Goal: Task Accomplishment & Management: Complete application form

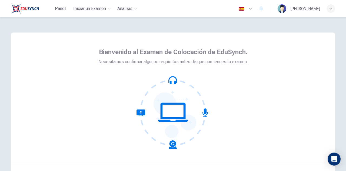
scroll to position [54, 0]
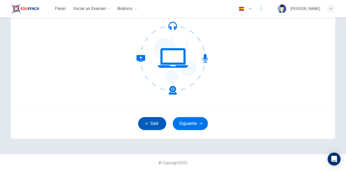
click at [147, 120] on button "Salir" at bounding box center [152, 123] width 28 height 13
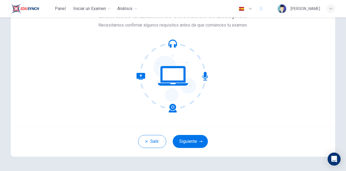
scroll to position [43, 0]
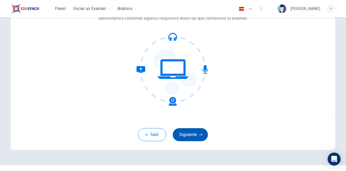
click at [188, 134] on button "Siguiente" at bounding box center [190, 134] width 35 height 13
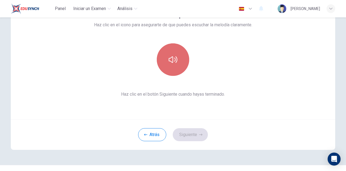
click at [170, 57] on icon "button" at bounding box center [173, 59] width 9 height 6
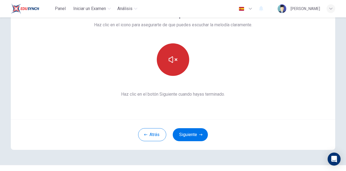
click at [293, 39] on div "Esta sección requiere audio. Haz clic en el icono para asegurarte de que puedes…" at bounding box center [173, 54] width 324 height 130
click at [187, 128] on button "Siguiente" at bounding box center [190, 134] width 35 height 13
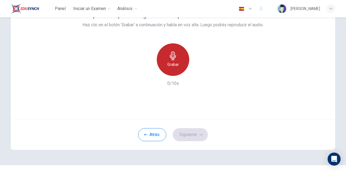
click at [174, 64] on h6 "Grabar" at bounding box center [173, 64] width 12 height 6
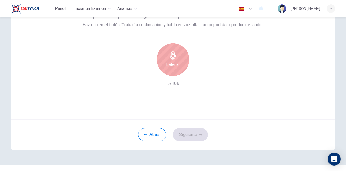
click at [175, 67] on h6 "Detener" at bounding box center [173, 64] width 14 height 6
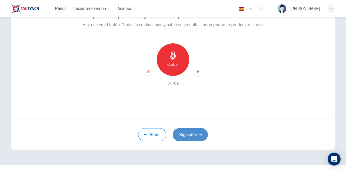
click at [189, 131] on button "Siguiente" at bounding box center [190, 134] width 35 height 13
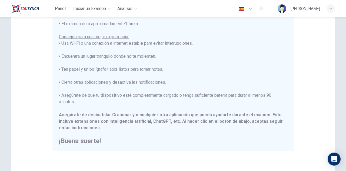
scroll to position [130, 0]
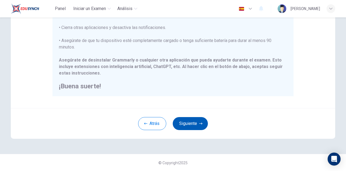
click at [187, 125] on button "Siguiente" at bounding box center [190, 123] width 35 height 13
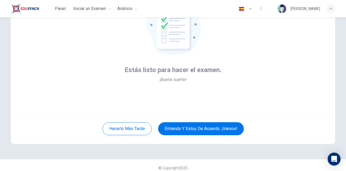
scroll to position [54, 0]
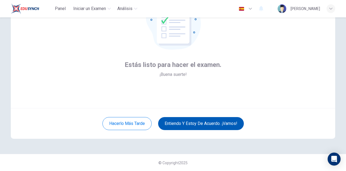
click at [188, 122] on button "Entiendo y estoy de acuerdo. ¡Vamos!" at bounding box center [201, 123] width 86 height 13
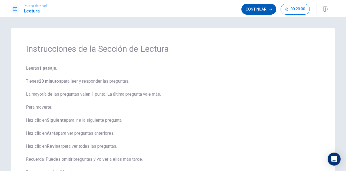
click at [259, 9] on button "Continuar" at bounding box center [258, 9] width 35 height 11
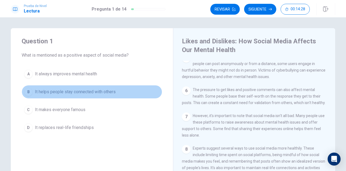
click at [27, 92] on div "B" at bounding box center [28, 91] width 9 height 9
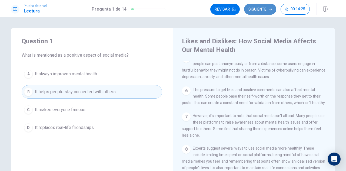
click at [259, 9] on button "Siguiente" at bounding box center [260, 9] width 32 height 11
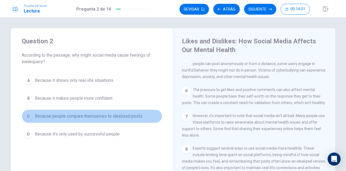
click at [27, 115] on div "C" at bounding box center [28, 116] width 9 height 9
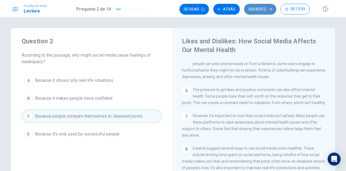
click at [266, 6] on button "Siguiente" at bounding box center [260, 9] width 32 height 11
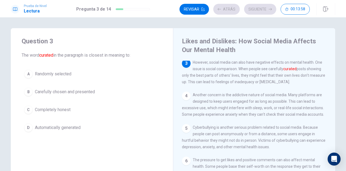
scroll to position [73, 0]
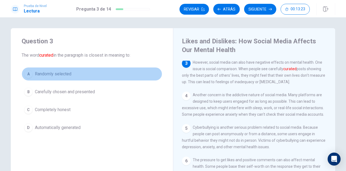
click at [31, 74] on div "A" at bounding box center [28, 73] width 9 height 9
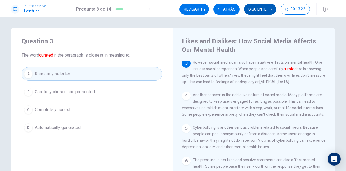
click at [257, 7] on button "Siguiente" at bounding box center [260, 9] width 32 height 11
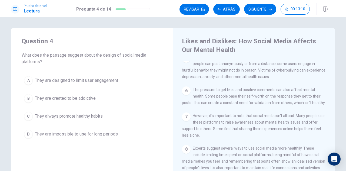
scroll to position [14, 0]
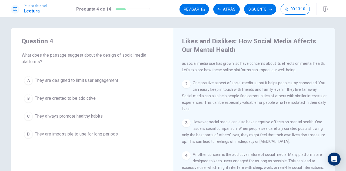
click at [332, 112] on div "1 Social media has become a big part of many people's lives. We use it to conne…" at bounding box center [258, 138] width 152 height 155
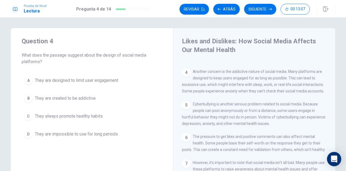
scroll to position [96, 0]
click at [39, 99] on span "They are created to be addictive" at bounding box center [65, 98] width 61 height 6
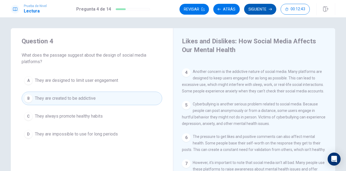
click at [262, 8] on button "Siguiente" at bounding box center [260, 9] width 32 height 11
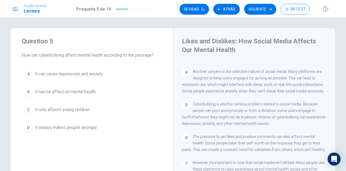
click at [28, 74] on div "A" at bounding box center [28, 73] width 9 height 9
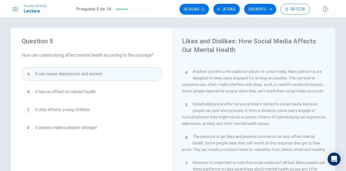
click at [252, 8] on button "Siguiente" at bounding box center [260, 9] width 32 height 11
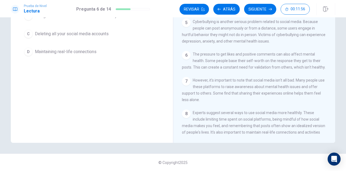
scroll to position [0, 0]
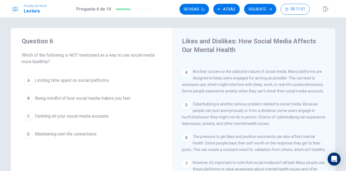
click at [27, 115] on div "C" at bounding box center [28, 116] width 9 height 9
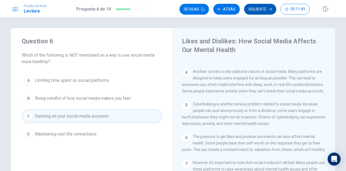
click at [256, 10] on button "Siguiente" at bounding box center [260, 9] width 32 height 11
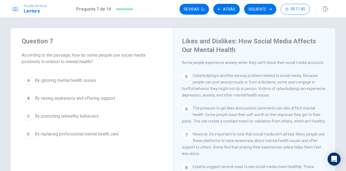
scroll to position [127, 0]
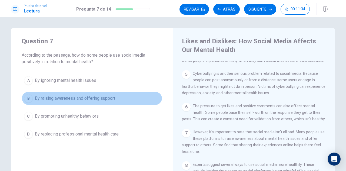
click at [33, 97] on button "B By raising awareness and offering support" at bounding box center [92, 98] width 141 height 14
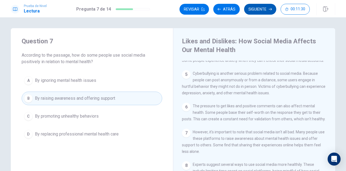
click at [263, 8] on button "Siguiente" at bounding box center [260, 9] width 32 height 11
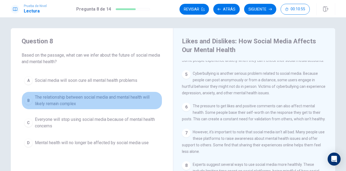
click at [32, 99] on button "B The relationship between social media and mental health will likely remain co…" at bounding box center [92, 100] width 141 height 18
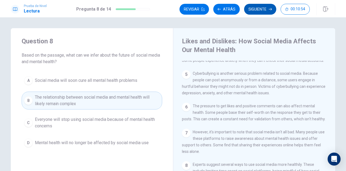
click at [261, 7] on button "Siguiente" at bounding box center [260, 9] width 32 height 11
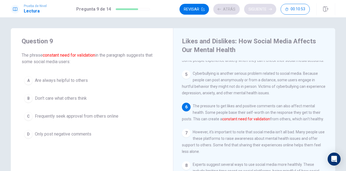
scroll to position [149, 0]
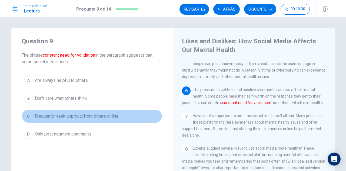
click at [28, 115] on div "C" at bounding box center [28, 116] width 9 height 9
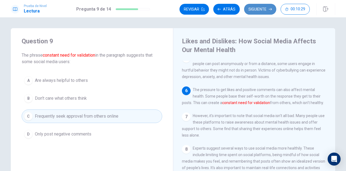
click at [267, 10] on button "Siguiente" at bounding box center [260, 9] width 32 height 11
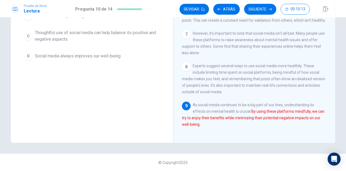
click at [133, 86] on div "Question 10 Which sentence best expresses the essential information in the high…" at bounding box center [92, 44] width 162 height 197
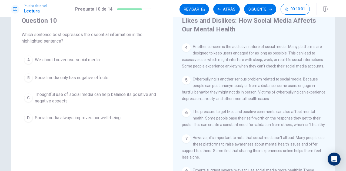
scroll to position [0, 0]
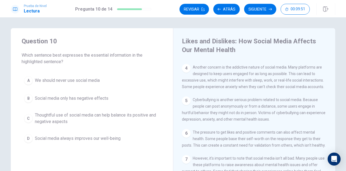
click at [32, 116] on button "C Thoughtful use of social media can help balance its positive and negative asp…" at bounding box center [92, 118] width 141 height 18
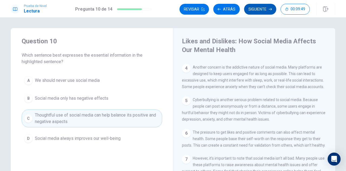
click at [261, 10] on button "Siguiente" at bounding box center [260, 9] width 32 height 11
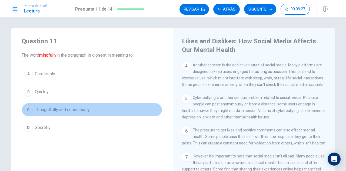
click at [32, 108] on button "C Thoughtfully and consciously" at bounding box center [92, 110] width 141 height 14
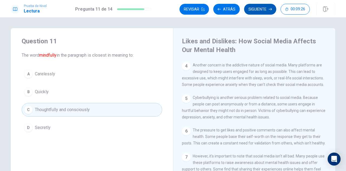
click at [260, 9] on button "Siguiente" at bounding box center [260, 9] width 32 height 11
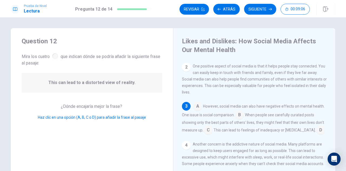
scroll to position [38, 0]
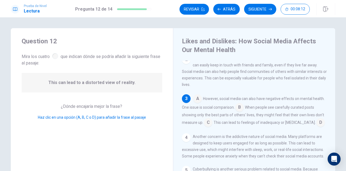
click at [207, 123] on input at bounding box center [208, 122] width 9 height 9
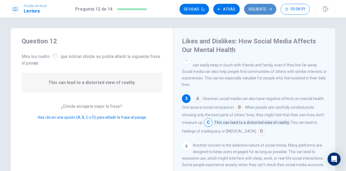
click at [256, 8] on button "Siguiente" at bounding box center [260, 9] width 32 height 11
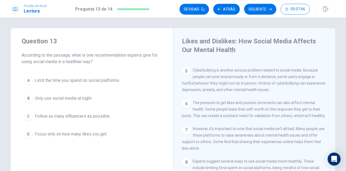
scroll to position [0, 0]
click at [53, 78] on span "Limit the time you spend on social platforms." at bounding box center [77, 80] width 85 height 6
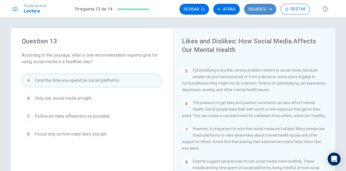
click at [256, 8] on button "Siguiente" at bounding box center [260, 9] width 32 height 11
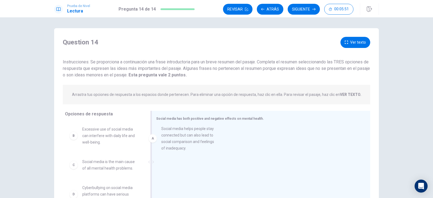
drag, startPoint x: 115, startPoint y: 132, endPoint x: 197, endPoint y: 134, distance: 82.2
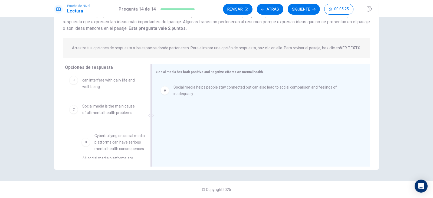
scroll to position [9, 0]
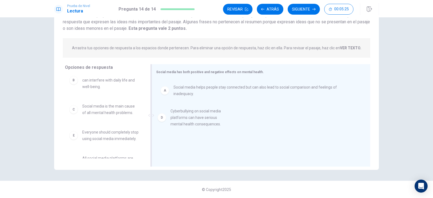
drag, startPoint x: 98, startPoint y: 142, endPoint x: 187, endPoint y: 123, distance: 91.5
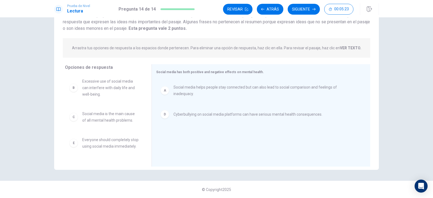
scroll to position [0, 0]
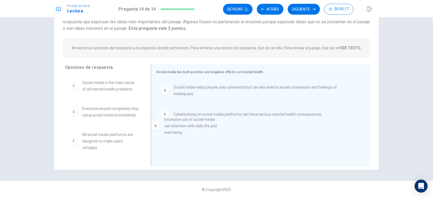
drag, startPoint x: 104, startPoint y: 87, endPoint x: 190, endPoint y: 126, distance: 94.3
click at [191, 126] on div "A Social media helps people stay connected but can also lead to social comparis…" at bounding box center [258, 115] width 205 height 72
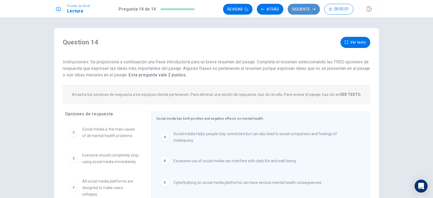
click at [313, 9] on icon "button" at bounding box center [313, 9] width 3 height 2
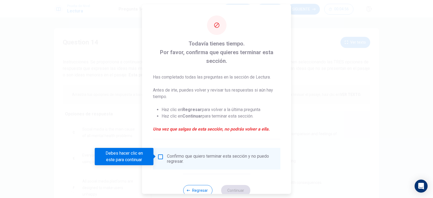
click at [200, 170] on button "Regresar" at bounding box center [197, 189] width 29 height 11
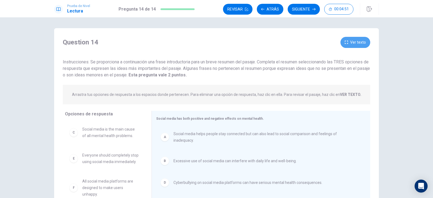
click at [346, 40] on button "Ver texto" at bounding box center [355, 42] width 30 height 11
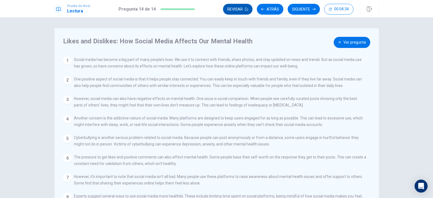
click at [244, 9] on button "Revisar" at bounding box center [237, 9] width 29 height 11
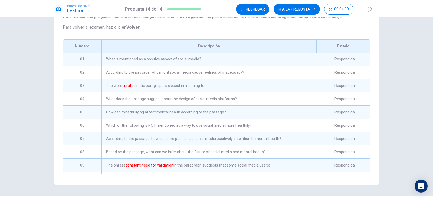
scroll to position [75, 0]
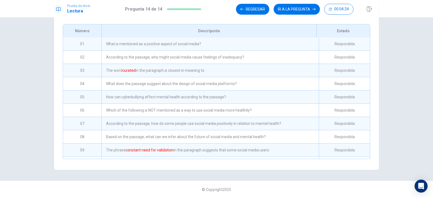
click at [83, 148] on div "09" at bounding box center [82, 149] width 38 height 13
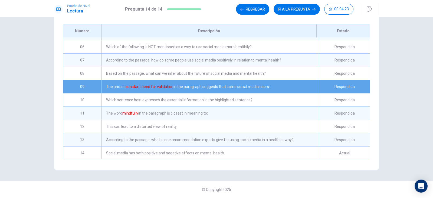
scroll to position [67, 0]
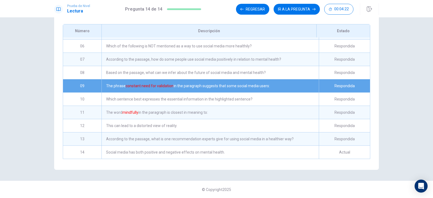
click at [328, 154] on div "Actual" at bounding box center [343, 151] width 51 height 13
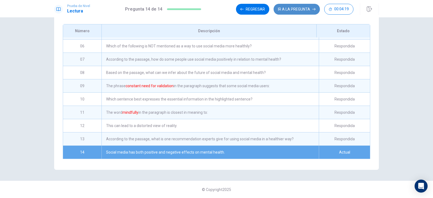
click at [292, 9] on button "IR A LA PREGUNTA" at bounding box center [296, 9] width 46 height 11
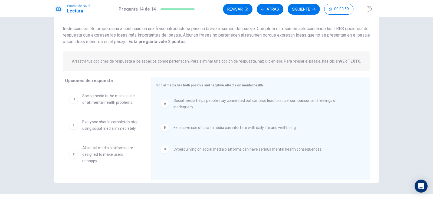
scroll to position [46, 0]
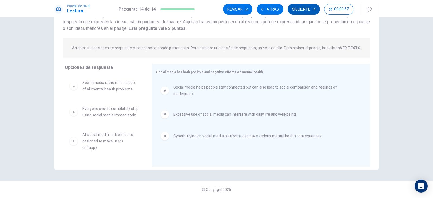
click at [307, 11] on button "Siguiente" at bounding box center [303, 9] width 32 height 11
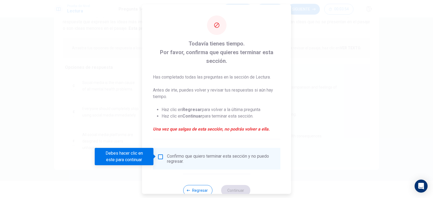
click at [162, 156] on input "Debes hacer clic en este para continuar" at bounding box center [160, 156] width 6 height 6
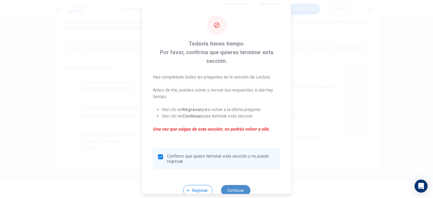
click at [238, 170] on button "Continuar" at bounding box center [235, 189] width 29 height 11
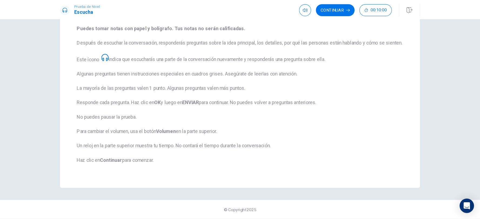
scroll to position [0, 0]
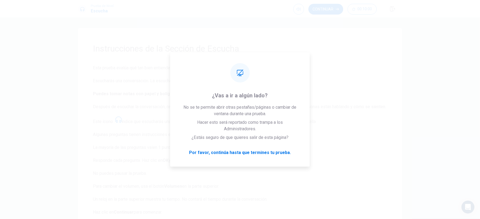
drag, startPoint x: 420, startPoint y: 0, endPoint x: 371, endPoint y: 106, distance: 117.1
click at [346, 106] on span "Esta prueba evalúa qué tan bien entiendes el inglés hablado. Escucharás una con…" at bounding box center [240, 144] width 294 height 158
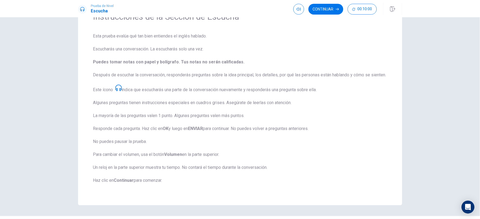
scroll to position [52, 0]
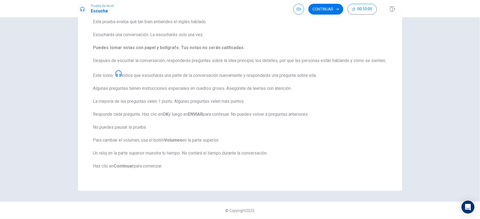
click at [325, 9] on button "Continuar" at bounding box center [326, 9] width 35 height 11
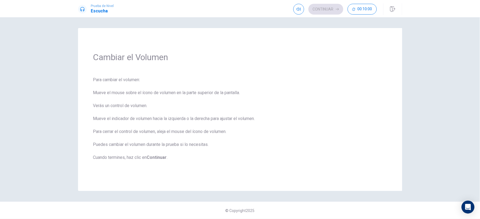
scroll to position [0, 0]
click at [301, 8] on icon "button" at bounding box center [299, 9] width 4 height 4
click at [301, 19] on span at bounding box center [299, 20] width 20 height 8
click at [305, 18] on span at bounding box center [304, 19] width 3 height 3
type input "0.9"
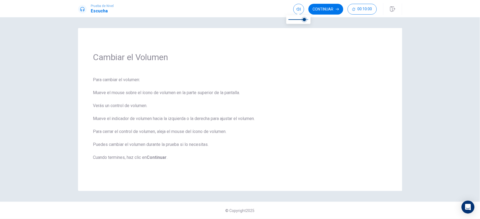
click at [306, 19] on span at bounding box center [304, 19] width 3 height 3
click at [322, 8] on button "Continuar" at bounding box center [326, 9] width 35 height 11
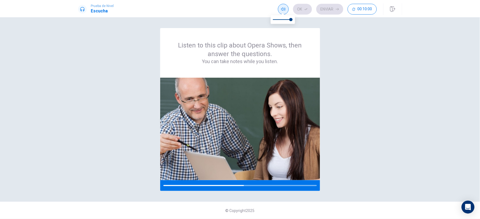
click at [283, 9] on icon "button" at bounding box center [283, 9] width 4 height 3
type input "1"
click at [292, 18] on span at bounding box center [291, 19] width 3 height 3
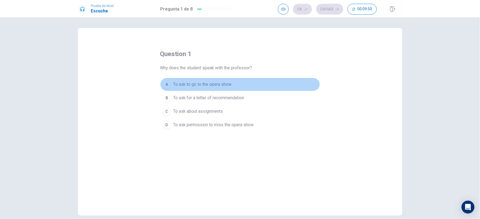
click at [191, 83] on span "To ask to go to the opera show" at bounding box center [203, 84] width 58 height 6
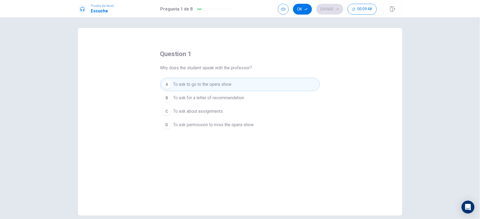
click at [322, 9] on div "Ok Enviar 00:09:48" at bounding box center [327, 9] width 99 height 11
click at [304, 10] on button "Ok" at bounding box center [302, 9] width 19 height 11
click at [328, 9] on button "Enviar" at bounding box center [330, 9] width 27 height 11
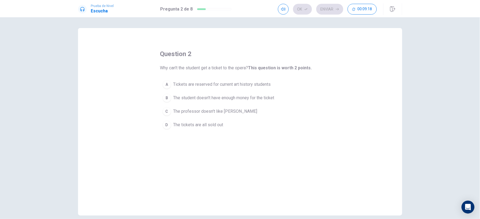
click at [205, 86] on span "Tickets are reserved for current art history students" at bounding box center [223, 84] width 98 height 6
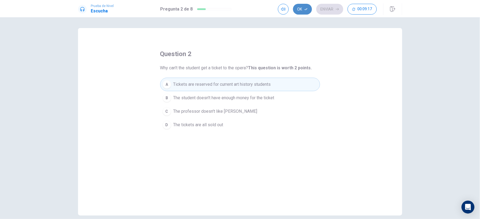
click at [302, 11] on button "Ok" at bounding box center [302, 9] width 19 height 11
click at [324, 9] on button "Enviar" at bounding box center [330, 9] width 27 height 11
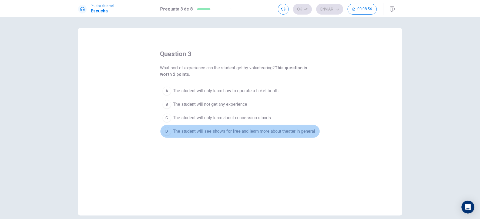
click at [189, 133] on span "The student will see shows for free and learn more about theater in general" at bounding box center [245, 131] width 142 height 6
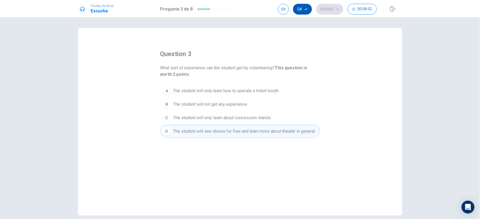
click at [303, 11] on button "Ok" at bounding box center [302, 9] width 19 height 11
click at [324, 9] on button "Enviar" at bounding box center [330, 9] width 27 height 11
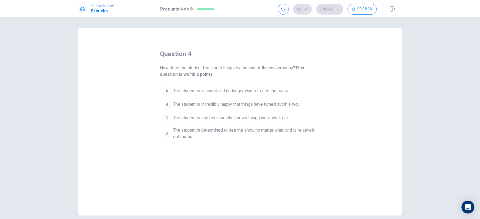
click at [204, 131] on span "The student is determined to see the show no matter what, and is relatively opt…" at bounding box center [246, 133] width 144 height 13
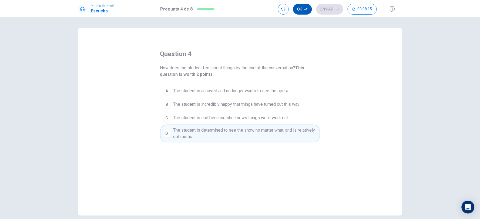
click at [302, 8] on button "Ok" at bounding box center [302, 9] width 19 height 11
click at [330, 6] on button "Enviar" at bounding box center [330, 9] width 27 height 11
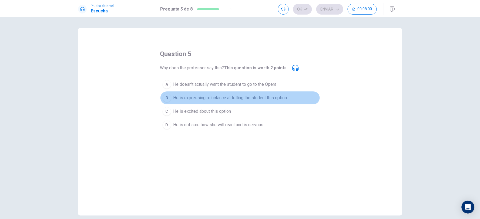
click at [229, 98] on span "He is expressing reluctance at telling the student this option" at bounding box center [231, 98] width 114 height 6
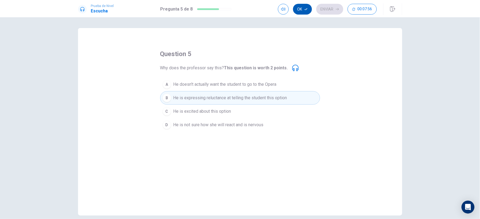
click at [305, 10] on icon "button" at bounding box center [306, 9] width 3 height 3
click at [335, 10] on button "Enviar" at bounding box center [330, 9] width 27 height 11
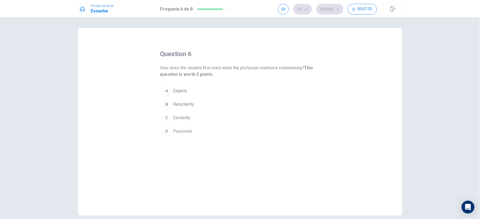
click at [180, 104] on span "Reluctantly" at bounding box center [184, 104] width 21 height 6
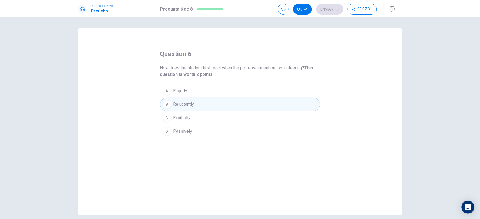
click at [305, 8] on icon "button" at bounding box center [306, 9] width 3 height 3
click at [328, 7] on button "Enviar" at bounding box center [330, 9] width 27 height 11
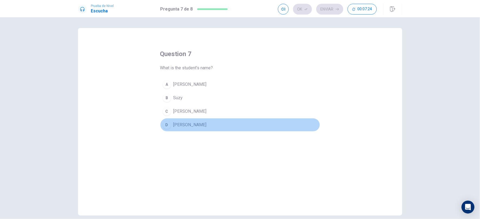
click at [175, 125] on span "[PERSON_NAME]" at bounding box center [190, 125] width 33 height 6
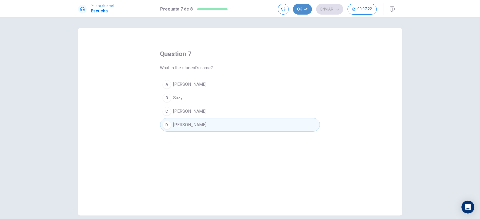
click at [304, 5] on button "Ok" at bounding box center [302, 9] width 19 height 11
click at [326, 8] on button "Enviar" at bounding box center [330, 9] width 27 height 11
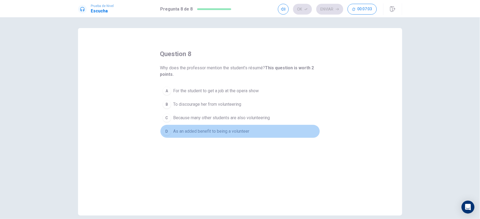
click at [191, 131] on span "As an added benefit to being a volunteer" at bounding box center [212, 131] width 76 height 6
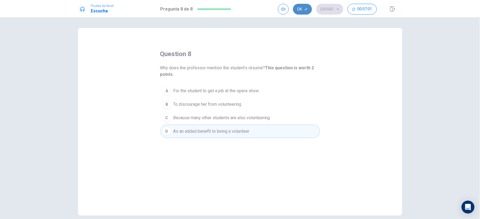
click at [300, 8] on button "Ok" at bounding box center [302, 9] width 19 height 11
click at [328, 6] on button "Enviar" at bounding box center [330, 9] width 27 height 11
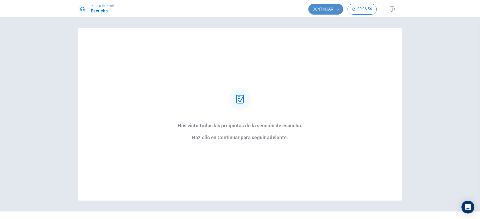
click at [329, 6] on button "Continuar" at bounding box center [326, 9] width 35 height 11
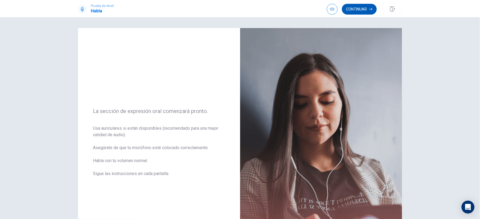
click at [346, 8] on button "Continuar" at bounding box center [359, 9] width 35 height 11
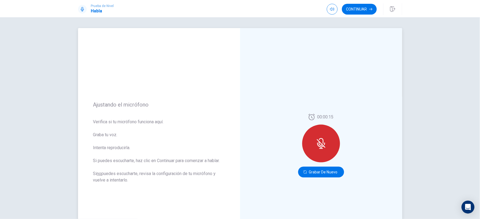
click at [318, 143] on icon at bounding box center [321, 143] width 9 height 9
click at [323, 170] on button "Grabar de Nuevo" at bounding box center [321, 172] width 46 height 11
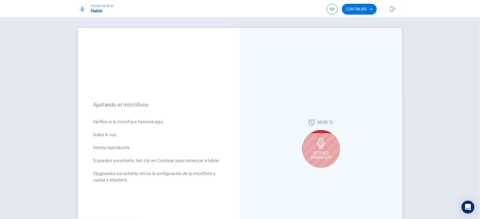
click at [318, 154] on span "Detener Grabación" at bounding box center [321, 155] width 21 height 9
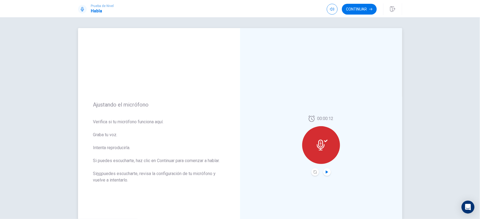
click at [326, 170] on icon "Play Audio" at bounding box center [327, 172] width 2 height 3
click at [346, 9] on button "Continuar" at bounding box center [359, 9] width 35 height 11
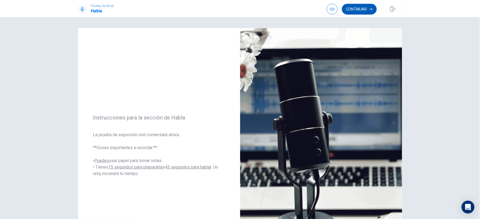
click at [346, 9] on button "Continuar" at bounding box center [359, 9] width 35 height 11
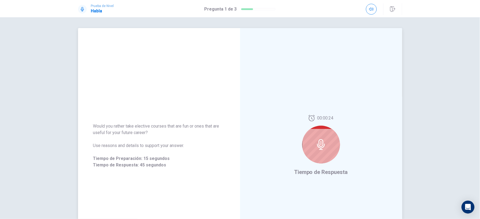
click at [323, 146] on icon at bounding box center [321, 144] width 8 height 11
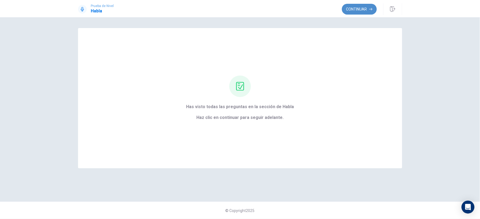
click at [346, 9] on button "Continuar" at bounding box center [359, 9] width 35 height 11
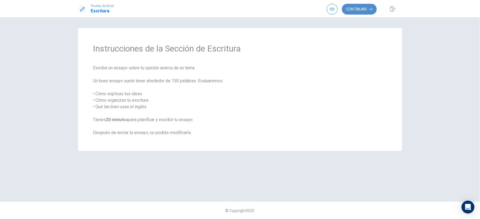
click at [346, 11] on button "Continuar" at bounding box center [359, 9] width 35 height 11
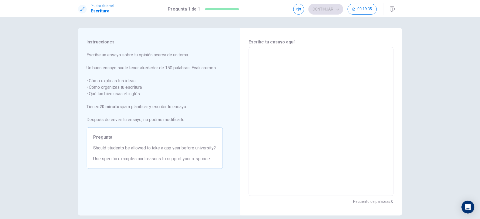
click at [258, 53] on textarea at bounding box center [321, 122] width 137 height 141
type textarea "S"
type textarea "x"
type textarea "St"
type textarea "x"
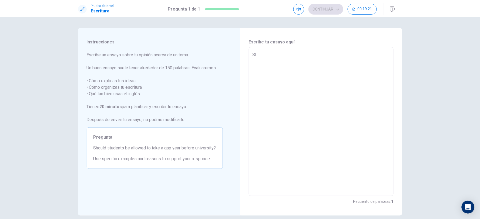
type textarea "Stu"
type textarea "x"
type textarea "Stud"
type textarea "x"
type textarea "Stude"
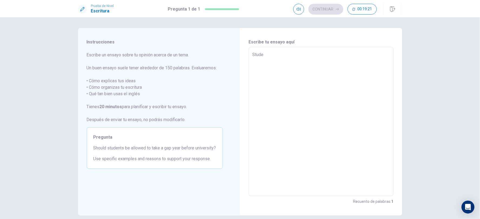
type textarea "x"
type textarea "Studen"
type textarea "x"
type textarea "Student"
type textarea "x"
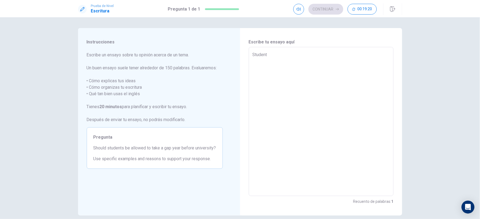
type textarea "Students"
type textarea "x"
type textarea "Students"
type textarea "x"
type textarea "Students"
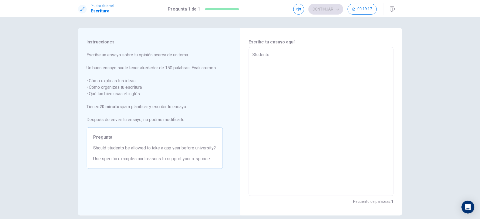
type textarea "x"
type textarea "Student"
type textarea "x"
type textarea "Studen"
type textarea "x"
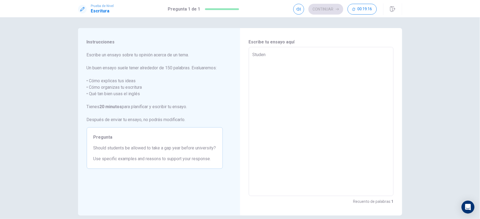
type textarea "Stude"
type textarea "x"
type textarea "Stud"
type textarea "x"
type textarea "Stu"
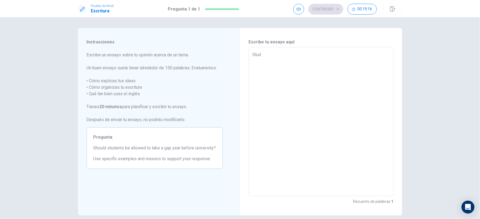
type textarea "x"
type textarea "St"
type textarea "x"
type textarea "S"
type textarea "x"
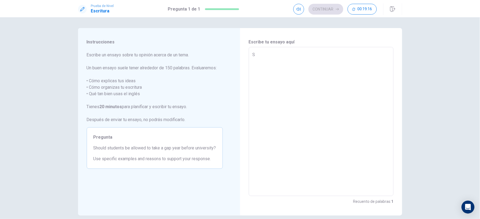
type textarea "x"
type textarea "A"
type textarea "x"
type textarea "Af"
type textarea "x"
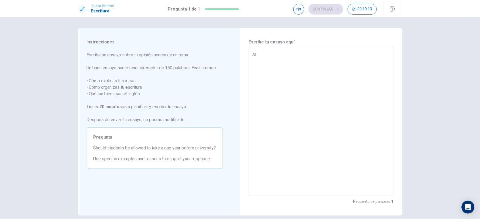
type textarea "Aft"
type textarea "x"
type textarea "Afte"
type textarea "x"
type textarea "After"
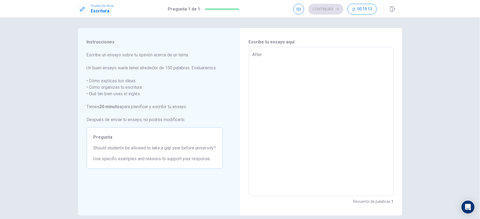
type textarea "x"
type textarea "After"
type textarea "x"
type textarea "After f"
type textarea "x"
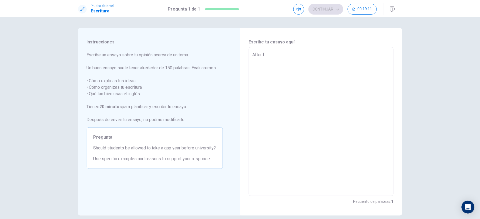
type textarea "After fi"
type textarea "x"
type textarea "After fin"
type textarea "x"
type textarea "After fini"
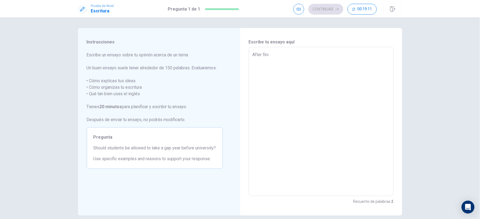
type textarea "x"
type textarea "After finis"
type textarea "x"
type textarea "After finish"
type textarea "x"
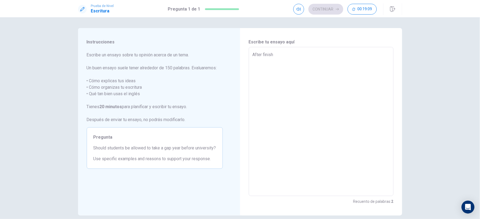
type textarea "After finish"
type textarea "x"
type textarea "After finish c"
type textarea "x"
type textarea "After finish co"
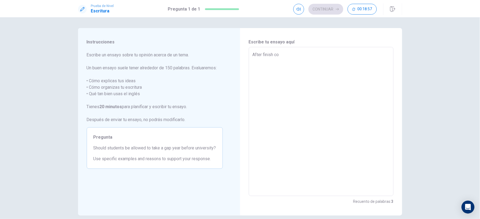
type textarea "x"
type textarea "After finish coo"
type textarea "x"
type textarea "After finish cool"
type textarea "x"
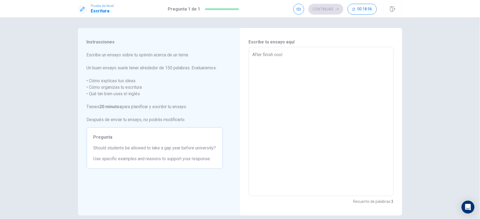
type textarea "After finish coole"
type textarea "x"
type textarea "After finish cooleg"
type textarea "x"
type textarea "After finish coole"
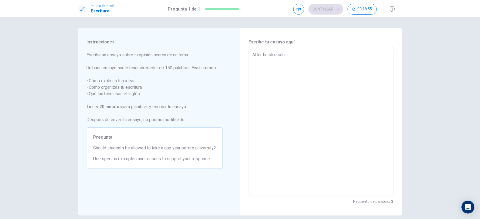
type textarea "x"
type textarea "After finish cool"
type textarea "x"
type textarea "After finish coo"
type textarea "x"
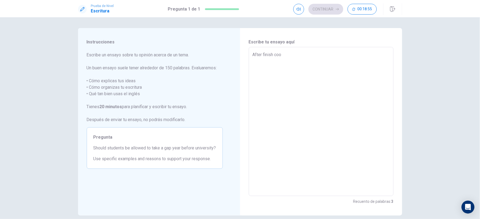
type textarea "After finish co"
type textarea "x"
type textarea "After finish col"
type textarea "x"
type textarea "After finish coll"
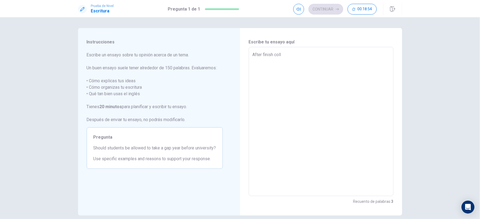
type textarea "x"
type textarea "After finish colle"
type textarea "x"
type textarea "After finish colleg"
type textarea "x"
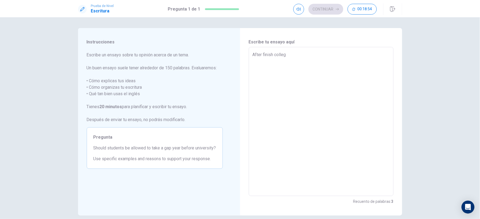
type textarea "After finish college"
type textarea "x"
type textarea "After finish college"
type textarea "x"
type textarea "After finish college"
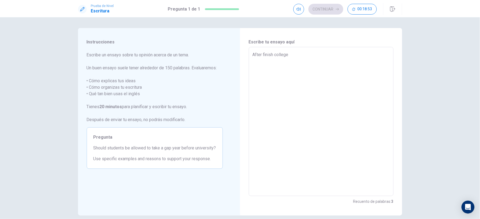
type textarea "x"
type textarea "After finish college,"
type textarea "x"
type textarea "After finish college,"
type textarea "x"
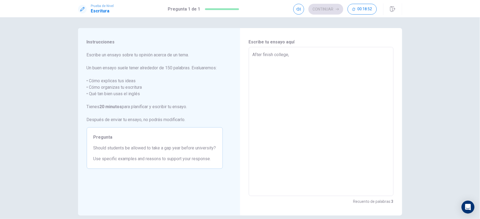
type textarea "After finish college, s"
type textarea "x"
type textarea "After finish college, su"
type textarea "x"
type textarea "After finish college, s"
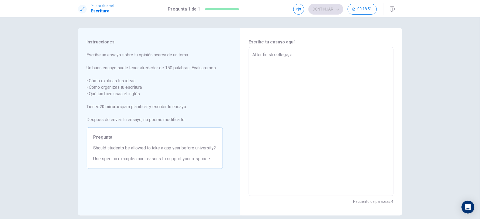
type textarea "x"
type textarea "After finish college, [GEOGRAPHIC_DATA]"
type textarea "x"
type textarea "After finish college, stu"
type textarea "x"
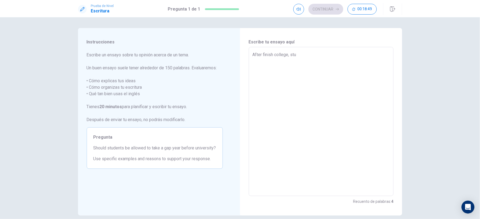
type textarea "After finish college, [GEOGRAPHIC_DATA]"
type textarea "x"
type textarea "After finish college, s"
type textarea "x"
type textarea "After finish college,"
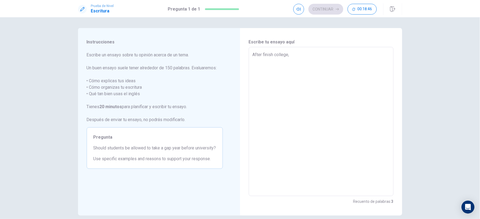
type textarea "x"
type textarea "After finish college, [GEOGRAPHIC_DATA]"
type textarea "x"
type textarea "After finish college, it"
type textarea "x"
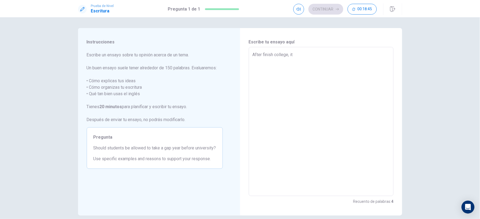
type textarea "After finish college, its"
type textarea "x"
type textarea "After finish college, its"
type textarea "x"
type textarea "After finish college, its i"
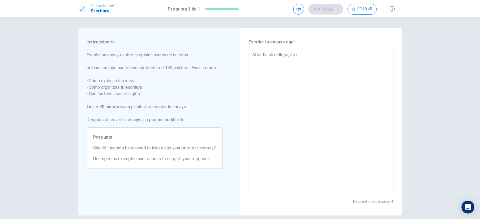
type textarea "x"
type textarea "After finish college, its im"
type textarea "x"
type textarea "After finish college, its imp"
type textarea "x"
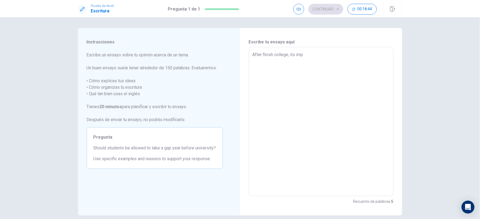
type textarea "After finish college, its impo"
type textarea "x"
type textarea "After finish college, its impor"
type textarea "x"
type textarea "After finish college, its import"
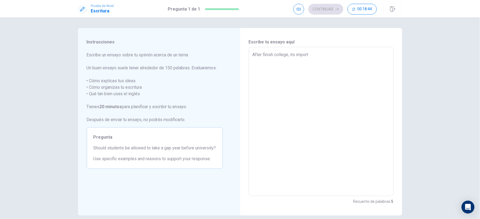
type textarea "x"
type textarea "After finish college, its importa"
type textarea "x"
type textarea "After finish college, its importan"
type textarea "x"
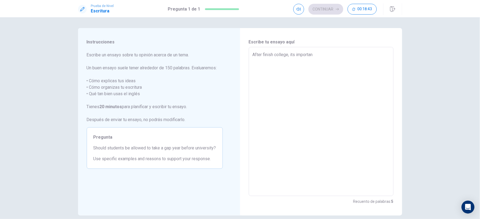
type textarea "After finish college, its important"
type textarea "x"
type textarea "After finish college, its important"
type textarea "x"
type textarea "After finish college, its important t"
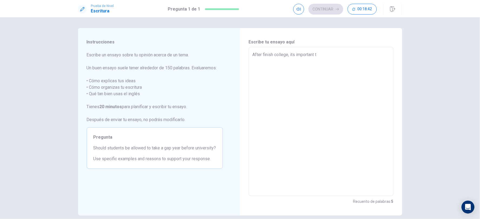
type textarea "x"
type textarea "After finish college, its important to"
type textarea "x"
type textarea "After finish college, its important to"
type textarea "x"
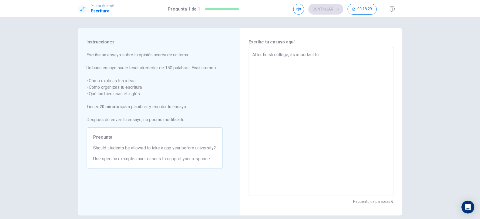
type textarea "After finish college, its important to"
type textarea "x"
type textarea "After finish college, its important t"
type textarea "x"
type textarea "After finish college, its important"
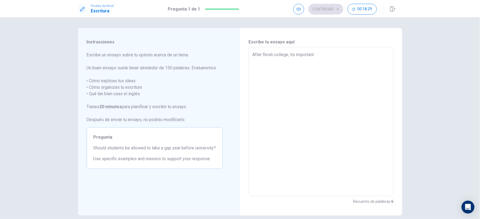
type textarea "x"
type textarea "After finish college, its important"
type textarea "x"
type textarea "After finish college, its importan"
type textarea "x"
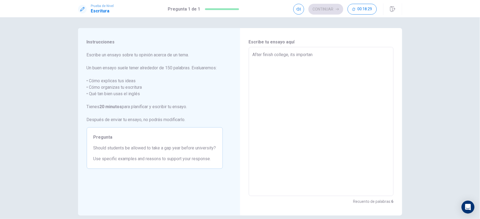
type textarea "After finish college, its importa"
type textarea "x"
type textarea "After finish college, its impor"
type textarea "x"
type textarea "After finish college, its impo"
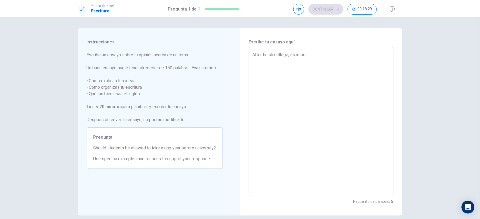
type textarea "x"
type textarea "After finish college, its imp"
type textarea "x"
type textarea "After finish college, its im"
type textarea "x"
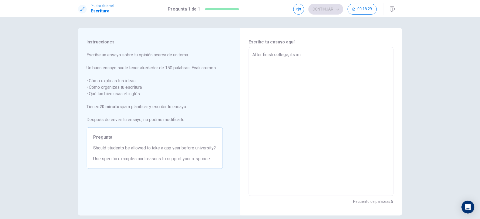
type textarea "After finish college, its i"
type textarea "x"
type textarea "After finish college, its"
type textarea "x"
type textarea "After finish college, its"
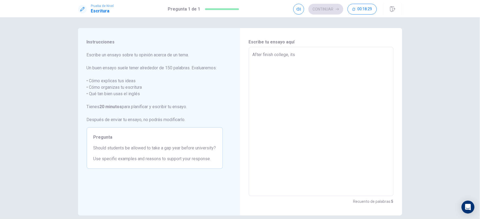
type textarea "x"
type textarea "After finish college, it"
type textarea "x"
type textarea "After finish college, [GEOGRAPHIC_DATA]"
type textarea "x"
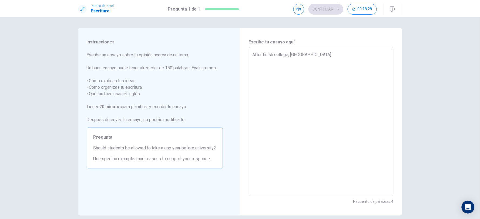
type textarea "After finish college,"
type textarea "x"
type textarea "After finish college,"
type textarea "x"
type textarea "After finish college"
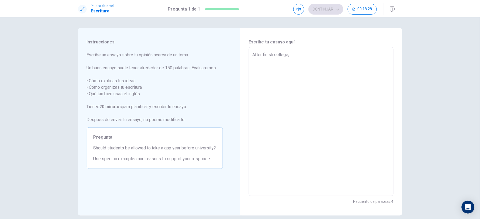
type textarea "x"
type textarea "After finish colleg"
type textarea "x"
type textarea "After finish coll"
type textarea "x"
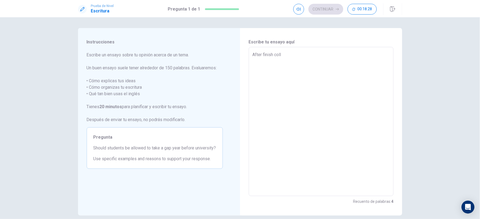
type textarea "After finish col"
type textarea "x"
type textarea "After finish co"
type textarea "x"
type textarea "After finish c"
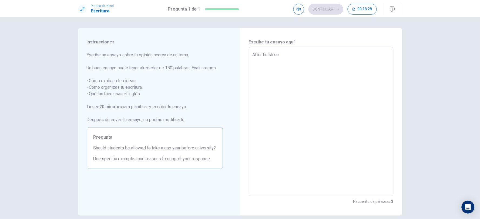
type textarea "x"
type textarea "After finish"
type textarea "x"
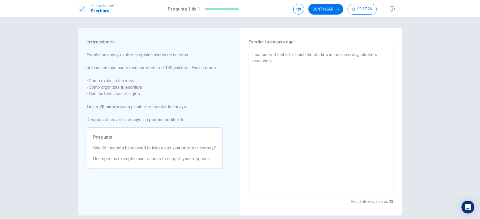
click at [251, 54] on div "I considered that after finish the studies in the university, students must wor…" at bounding box center [321, 121] width 145 height 149
click at [253, 55] on textarea "I considered that after finish the studies in the university, students must work" at bounding box center [321, 122] width 137 height 141
drag, startPoint x: 250, startPoint y: 55, endPoint x: 321, endPoint y: 60, distance: 70.7
click at [320, 58] on div "I think thas is importan begin considered that after finish the studies in the …" at bounding box center [321, 121] width 145 height 149
drag, startPoint x: 321, startPoint y: 60, endPoint x: 245, endPoint y: 57, distance: 76.0
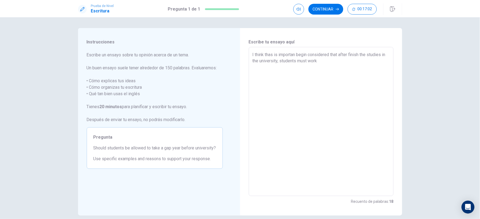
click at [245, 57] on div "Escribe tu ensayo aquí I think thas is importan begin considered that after fin…" at bounding box center [321, 122] width 162 height 188
click at [308, 55] on textarea "I think that students does not take a gap year before university." at bounding box center [321, 122] width 137 height 141
click at [346, 56] on div "I think that students does not should take a gap year before university. x ​" at bounding box center [321, 121] width 145 height 149
click at [346, 54] on textarea "I think that students does not should take a gap year before university." at bounding box center [321, 122] width 137 height 141
drag, startPoint x: 332, startPoint y: 62, endPoint x: 252, endPoint y: 60, distance: 80.6
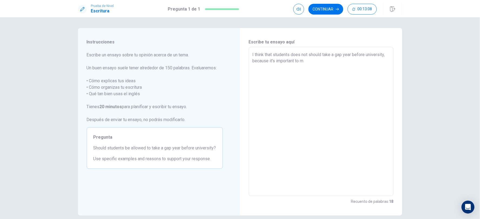
click at [253, 60] on textarea "I think that students does not should take a gap year before university, becaus…" at bounding box center [321, 122] width 137 height 141
click at [340, 68] on textarea "I think that students does not should take a gap year before university, They m…" at bounding box center [321, 122] width 137 height 141
click at [333, 66] on textarea "I think that students does not should take a gap year before university, They m…" at bounding box center [321, 122] width 137 height 141
click at [333, 67] on textarea "I think that students does not should take a gap year before university, They m…" at bounding box center [321, 122] width 137 height 141
click at [328, 73] on textarea "I think that students does not should take a gap year before university, They m…" at bounding box center [321, 122] width 137 height 141
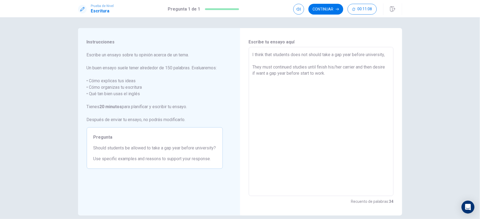
click at [346, 55] on textarea "I think that students does not should take a gap year before university, They m…" at bounding box center [321, 122] width 137 height 141
click at [291, 54] on textarea "I think that students does not should take a gap year before university They mu…" at bounding box center [321, 122] width 137 height 141
click at [346, 55] on textarea "I think that students does not should take a gap year before university They mu…" at bounding box center [321, 122] width 137 height 141
click at [333, 74] on textarea "I think that students does not should take a gap year before university. They m…" at bounding box center [321, 122] width 137 height 141
click at [346, 68] on textarea "I think that students does not should take a gap year before university. They m…" at bounding box center [321, 122] width 137 height 141
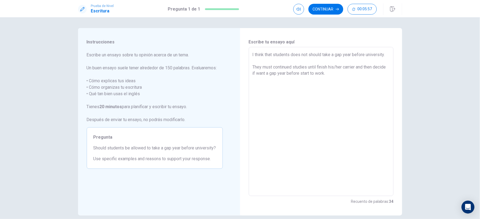
click at [269, 74] on textarea "I think that students does not should take a gap year before university. They m…" at bounding box center [321, 122] width 137 height 141
click at [341, 74] on textarea "I think that students does not should take a gap year before university. They m…" at bounding box center [321, 122] width 137 height 141
click at [270, 72] on textarea "I think that students does not should take a gap year before university. They m…" at bounding box center [321, 122] width 137 height 141
drag, startPoint x: 341, startPoint y: 66, endPoint x: 329, endPoint y: 68, distance: 12.5
click at [329, 68] on textarea "I think that students does not should take a gap year before university. They m…" at bounding box center [321, 122] width 137 height 141
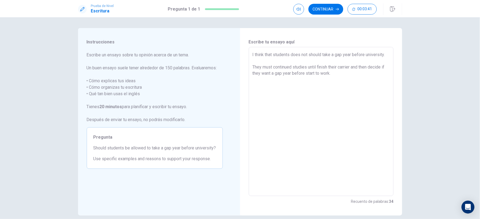
click at [317, 67] on textarea "I think that students does not should take a gap year before university. They m…" at bounding box center [321, 122] width 137 height 141
click at [346, 67] on textarea "I think that students does not should take a gap year before university. They m…" at bounding box center [321, 122] width 137 height 141
click at [346, 73] on textarea "I think that students does not should take a gap year before university. They m…" at bounding box center [321, 122] width 137 height 141
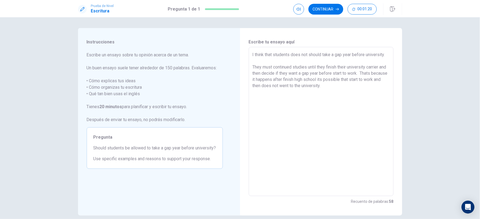
click at [268, 79] on textarea "I think that students does not should take a gap year before university. They m…" at bounding box center [321, 122] width 137 height 141
click at [346, 87] on textarea "I think that students does not should take a gap year before university. They m…" at bounding box center [321, 122] width 137 height 141
click at [331, 12] on button "Continuar" at bounding box center [326, 9] width 35 height 11
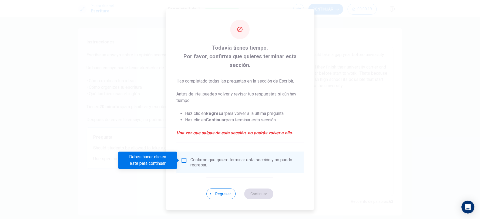
click at [185, 160] on input "Debes hacer clic en este para continuar" at bounding box center [184, 161] width 6 height 6
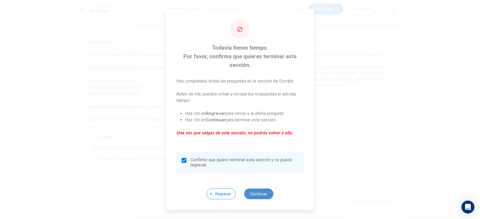
click at [257, 170] on button "Continuar" at bounding box center [259, 194] width 29 height 11
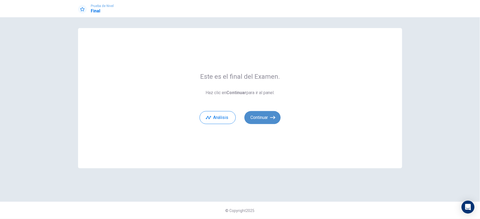
click at [263, 118] on button "Continuar" at bounding box center [263, 117] width 36 height 13
